Goal: Find specific page/section: Find specific page/section

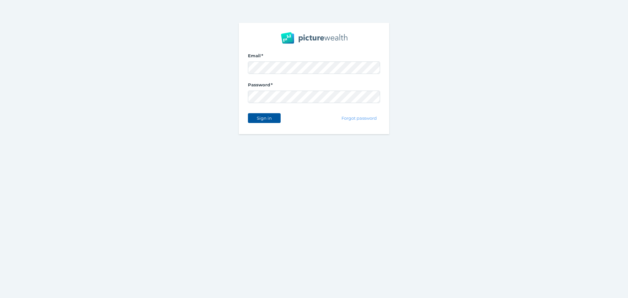
click at [263, 120] on span "Sign in" at bounding box center [264, 117] width 21 height 5
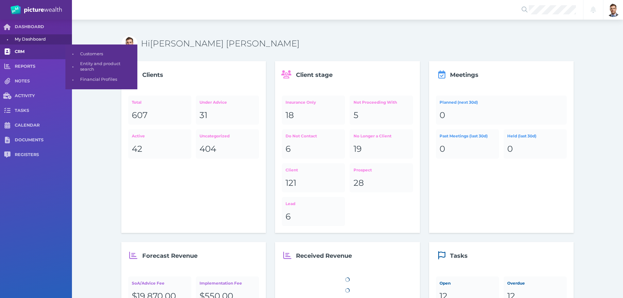
click at [26, 46] on link "CRM" at bounding box center [36, 51] width 72 height 15
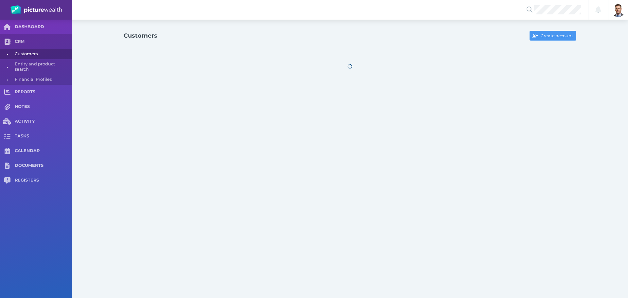
select select "25"
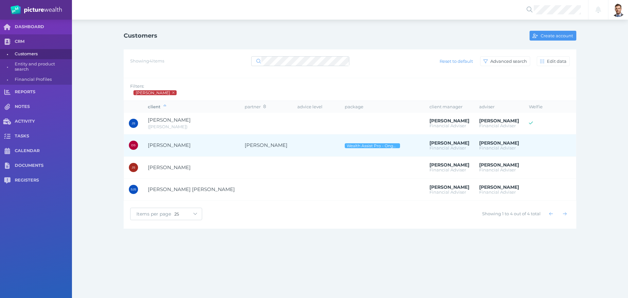
click at [179, 144] on span "[PERSON_NAME]" at bounding box center [169, 145] width 43 height 6
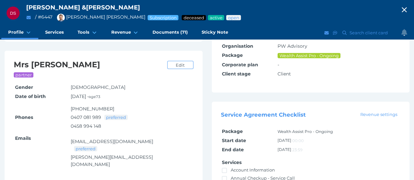
scroll to position [163, 0]
